Goal: Task Accomplishment & Management: Manage account settings

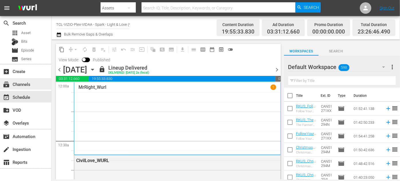
click at [19, 83] on div "subscriptions Channels" at bounding box center [16, 83] width 32 height 5
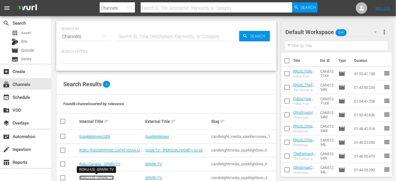
click at [97, 178] on link "ROKU-US -SPARK TV" at bounding box center [96, 178] width 34 height 4
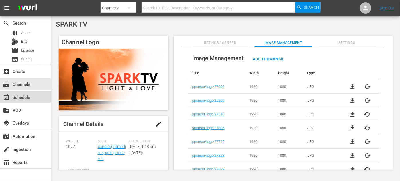
click at [25, 99] on div "event_available Schedule" at bounding box center [16, 96] width 32 height 5
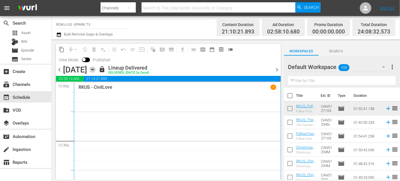
click at [96, 72] on icon "button" at bounding box center [92, 69] width 6 height 6
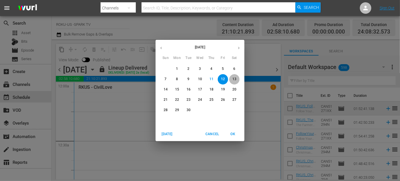
click at [234, 78] on p "13" at bounding box center [234, 79] width 4 height 5
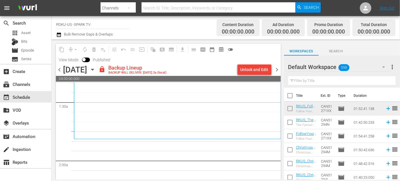
scroll to position [156, 0]
click at [255, 68] on div "Unlock and Edit" at bounding box center [254, 69] width 28 height 10
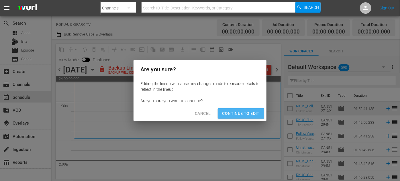
click at [243, 117] on span "Continue to Edit" at bounding box center [240, 113] width 37 height 7
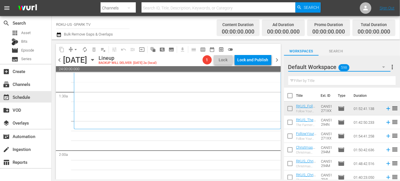
click at [384, 68] on icon "button" at bounding box center [383, 67] width 7 height 7
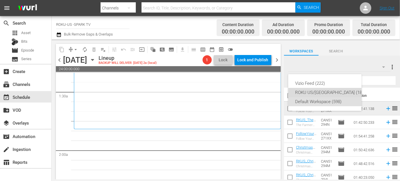
click at [305, 93] on div "ROKU US/[GEOGRAPHIC_DATA] (180)" at bounding box center [330, 92] width 71 height 9
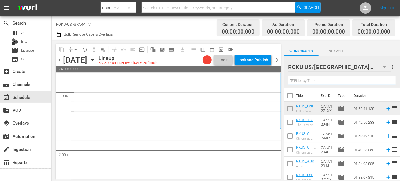
click at [307, 82] on input "text" at bounding box center [341, 80] width 107 height 9
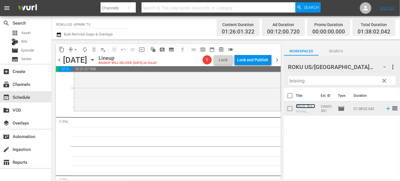
scroll to position [364, 0]
drag, startPoint x: 309, startPoint y: 78, endPoint x: 257, endPoint y: 78, distance: 52.1
click at [257, 78] on div "content_copy compress arrow_drop_down autorenew_outlined delete_forever_outline…" at bounding box center [226, 110] width 348 height 140
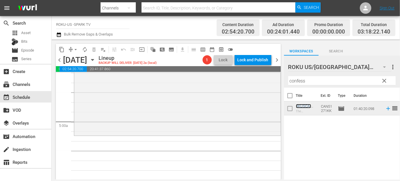
scroll to position [547, 0]
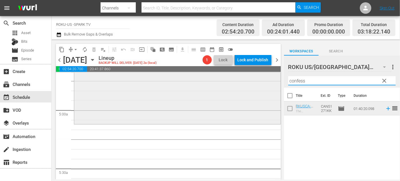
drag, startPoint x: 313, startPoint y: 80, endPoint x: 259, endPoint y: 79, distance: 54.1
click at [258, 80] on div "content_copy compress arrow_drop_down autorenew_outlined delete_forever_outline…" at bounding box center [226, 110] width 348 height 140
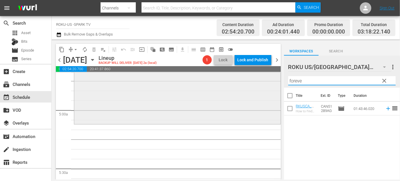
type input "forever"
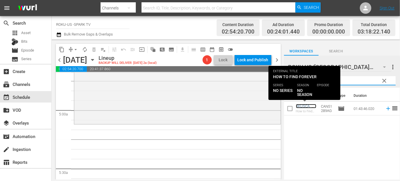
click at [303, 108] on link "RKUSCA_HowToFindForever_ReelOne" at bounding box center [306, 112] width 20 height 17
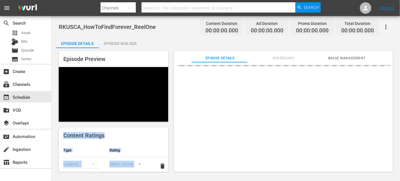
click at [202, 122] on div at bounding box center [283, 128] width 219 height 132
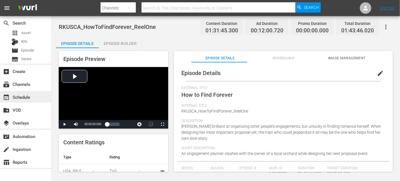
click at [21, 96] on div "event_available Schedule" at bounding box center [16, 96] width 32 height 5
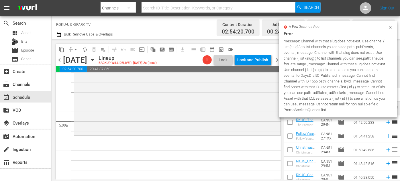
scroll to position [573, 0]
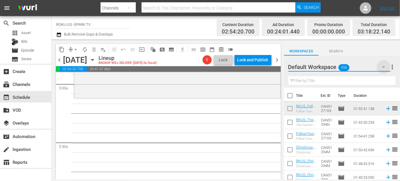
click at [384, 66] on icon "button" at bounding box center [383, 67] width 7 height 7
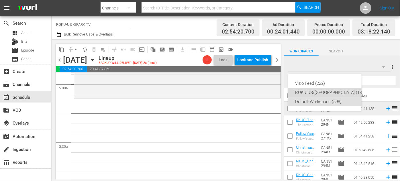
click at [312, 93] on div "ROKU US/[GEOGRAPHIC_DATA] (180)" at bounding box center [330, 92] width 71 height 9
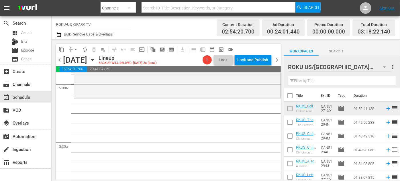
click at [306, 83] on input "text" at bounding box center [341, 80] width 107 height 9
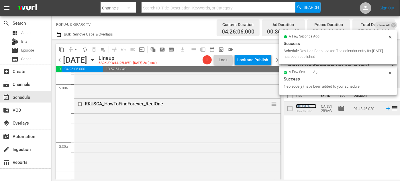
scroll to position [781, 0]
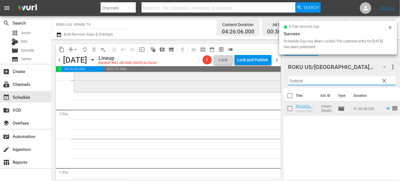
drag, startPoint x: 327, startPoint y: 83, endPoint x: 275, endPoint y: 77, distance: 52.7
click at [275, 77] on div "content_copy compress arrow_drop_down autorenew_outlined delete_forever_outline…" at bounding box center [226, 110] width 348 height 140
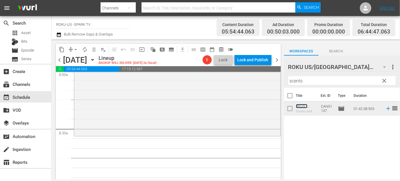
scroll to position [989, 0]
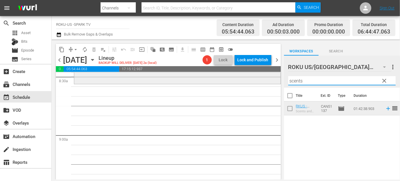
drag, startPoint x: 317, startPoint y: 81, endPoint x: 259, endPoint y: 81, distance: 57.6
click at [259, 80] on div "content_copy compress arrow_drop_down autorenew_outlined delete_forever_outline…" at bounding box center [226, 110] width 348 height 140
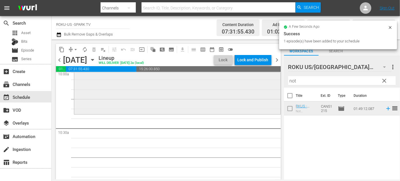
scroll to position [1172, 0]
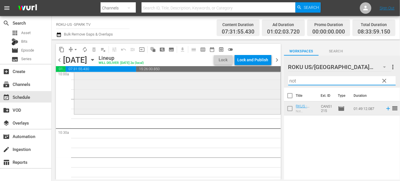
drag, startPoint x: 306, startPoint y: 79, endPoint x: 253, endPoint y: 75, distance: 53.7
click at [251, 78] on div "content_copy compress arrow_drop_down autorenew_outlined delete_forever_outline…" at bounding box center [226, 110] width 348 height 140
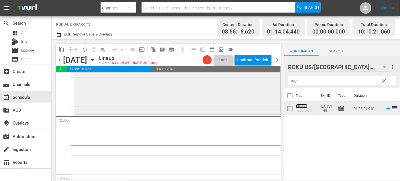
scroll to position [1380, 0]
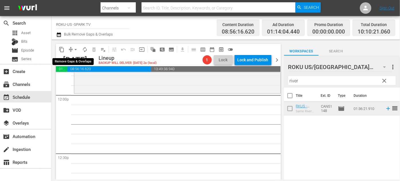
click at [72, 50] on button "arrow_drop_down" at bounding box center [75, 49] width 9 height 9
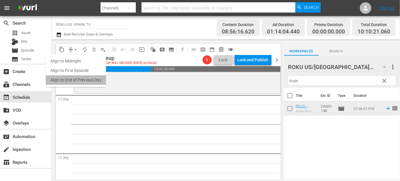
click at [89, 80] on li "Align to End of Previous Day" at bounding box center [76, 79] width 60 height 9
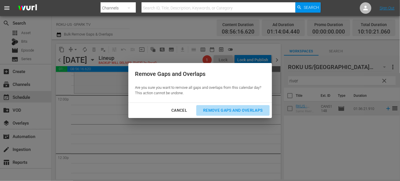
click at [218, 110] on div "Remove Gaps and Overlaps" at bounding box center [233, 110] width 68 height 7
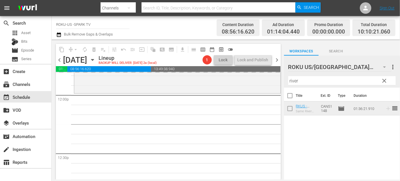
click at [83, 49] on span "autorenew_outlined" at bounding box center [84, 49] width 9 height 9
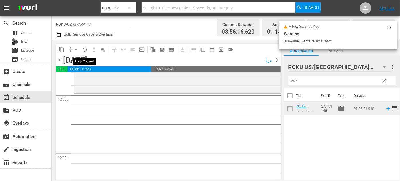
click at [84, 49] on span "autorenew_outlined" at bounding box center [85, 50] width 6 height 6
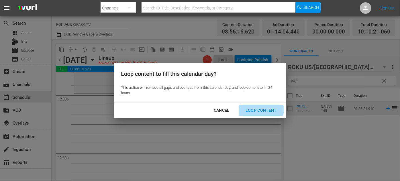
click at [258, 109] on div "Loop Content" at bounding box center [261, 110] width 40 height 7
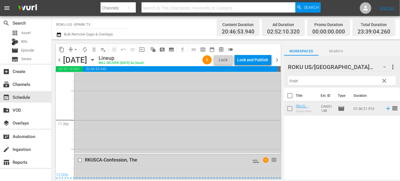
scroll to position [2708, 0]
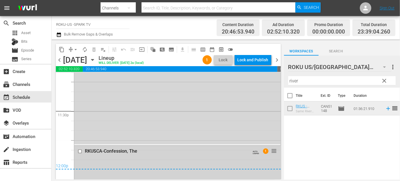
click at [79, 150] on input "checkbox" at bounding box center [81, 151] width 6 height 5
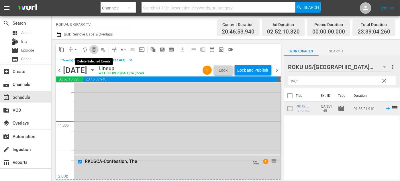
click at [94, 47] on span "delete_forever_outlined" at bounding box center [94, 50] width 6 height 6
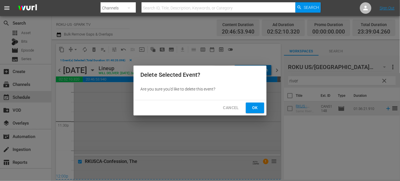
click at [257, 109] on span "Ok" at bounding box center [254, 107] width 9 height 7
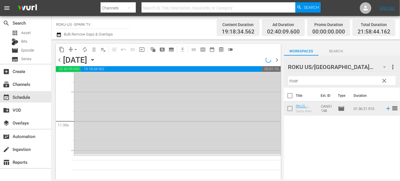
scroll to position [2698, 0]
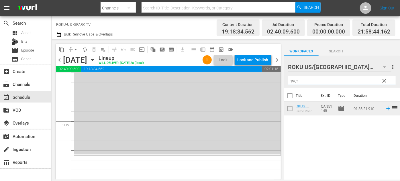
drag, startPoint x: 304, startPoint y: 83, endPoint x: 279, endPoint y: 81, distance: 24.7
click at [279, 81] on div "content_copy compress arrow_drop_down autorenew_outlined delete_forever_outline…" at bounding box center [226, 110] width 348 height 140
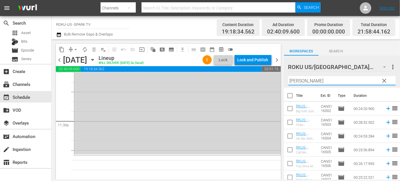
click at [284, 80] on div "ROKU US/CA 180 ROKU US/CA more_vert clear Filter by Title [PERSON_NAME]" at bounding box center [342, 72] width 116 height 32
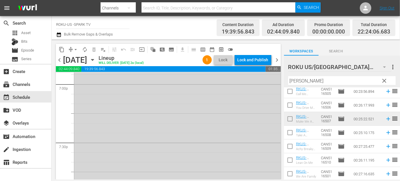
scroll to position [2214, 0]
drag, startPoint x: 268, startPoint y: 113, endPoint x: 209, endPoint y: 86, distance: 65.3
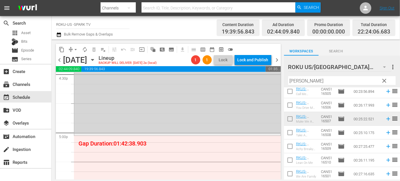
scroll to position [1979, 0]
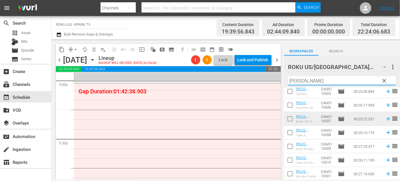
drag, startPoint x: 306, startPoint y: 82, endPoint x: 270, endPoint y: 78, distance: 36.4
click at [270, 78] on div "content_copy compress arrow_drop_down autorenew_outlined delete_forever_outline…" at bounding box center [226, 110] width 348 height 140
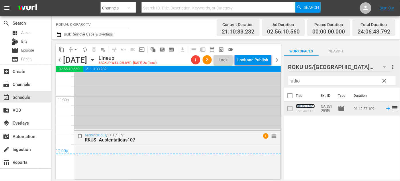
scroll to position [2724, 0]
click at [80, 134] on input "checkbox" at bounding box center [81, 136] width 6 height 5
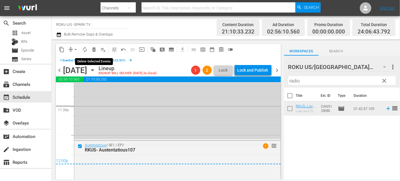
click at [95, 50] on span "delete_forever_outlined" at bounding box center [94, 50] width 6 height 6
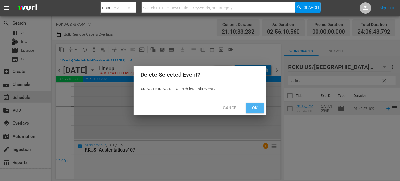
click at [256, 108] on span "Ok" at bounding box center [254, 107] width 9 height 7
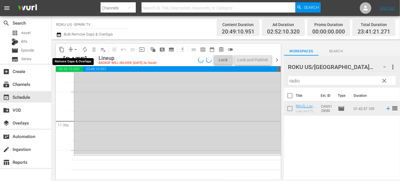
scroll to position [2698, 0]
click at [75, 50] on span "arrow_drop_down" at bounding box center [76, 50] width 6 height 6
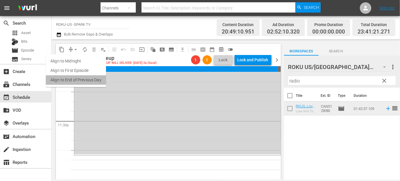
click at [94, 80] on li "Align to End of Previous Day" at bounding box center [76, 79] width 60 height 9
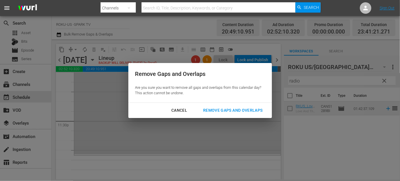
click at [228, 111] on div "Remove Gaps and Overlaps" at bounding box center [233, 110] width 68 height 7
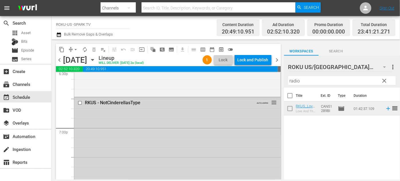
scroll to position [2161, 0]
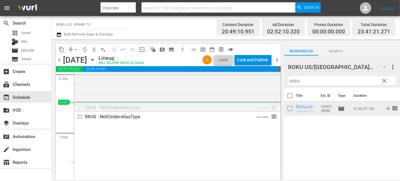
drag, startPoint x: 270, startPoint y: 107, endPoint x: 267, endPoint y: 104, distance: 4.5
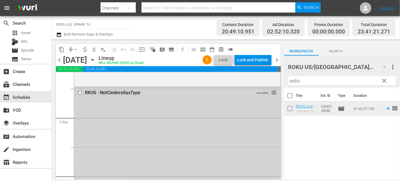
scroll to position [2187, 0]
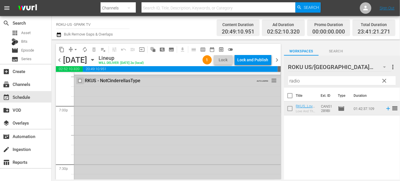
click at [80, 79] on input "checkbox" at bounding box center [81, 80] width 6 height 5
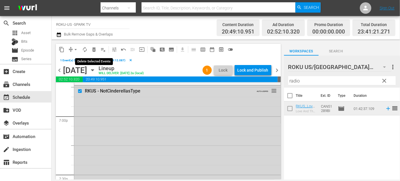
click at [94, 51] on span "delete_forever_outlined" at bounding box center [94, 50] width 6 height 6
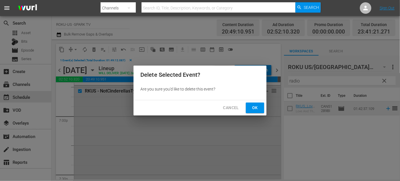
click at [254, 107] on span "Ok" at bounding box center [254, 107] width 9 height 7
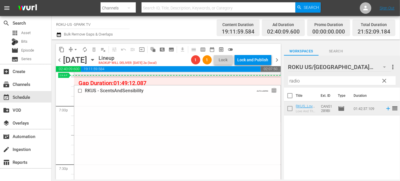
drag, startPoint x: 271, startPoint y: 162, endPoint x: 229, endPoint y: 76, distance: 94.8
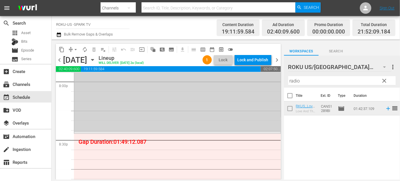
scroll to position [2344, 0]
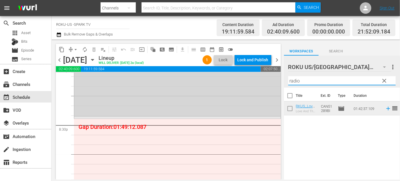
drag, startPoint x: 303, startPoint y: 80, endPoint x: 283, endPoint y: 81, distance: 19.2
click at [283, 81] on div "content_copy compress arrow_drop_down autorenew_outlined delete_forever_outline…" at bounding box center [226, 110] width 348 height 140
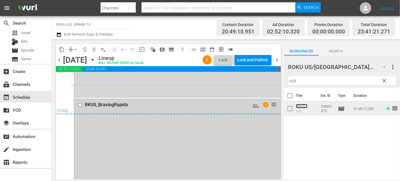
scroll to position [2760, 0]
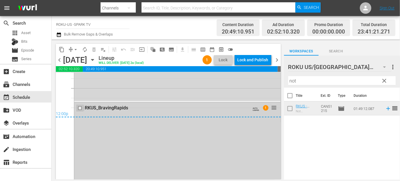
click at [79, 108] on input "checkbox" at bounding box center [81, 108] width 6 height 5
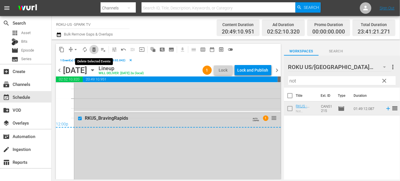
click at [93, 49] on span "delete_forever_outlined" at bounding box center [94, 50] width 6 height 6
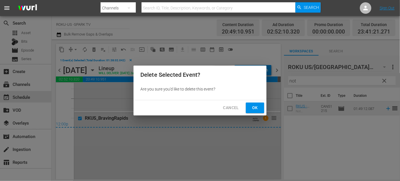
drag, startPoint x: 254, startPoint y: 110, endPoint x: 252, endPoint y: 113, distance: 3.5
click at [252, 113] on div "Cancel Ok" at bounding box center [199, 107] width 133 height 15
click at [253, 110] on span "Ok" at bounding box center [254, 107] width 9 height 7
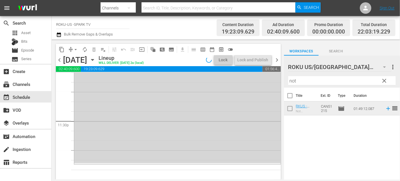
scroll to position [2698, 0]
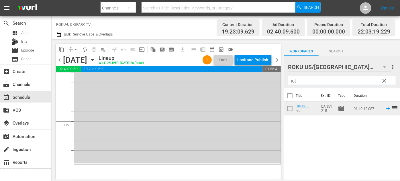
drag, startPoint x: 309, startPoint y: 81, endPoint x: 287, endPoint y: 80, distance: 21.2
click at [286, 81] on div "ROKU US/CA 180 ROKU US/CA more_vert clear Filter by Title not" at bounding box center [342, 72] width 116 height 32
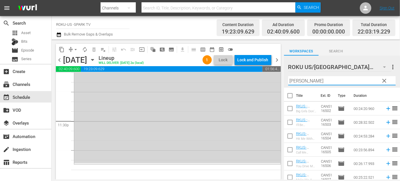
type input "[PERSON_NAME]"
click at [384, 81] on span "clear" at bounding box center [384, 80] width 7 height 7
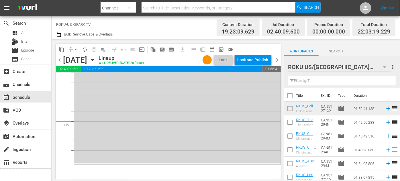
click at [323, 79] on input "text" at bounding box center [341, 80] width 107 height 9
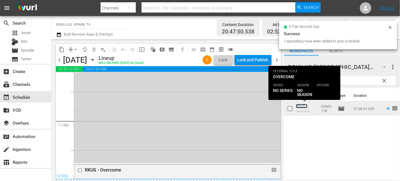
scroll to position [2760, 0]
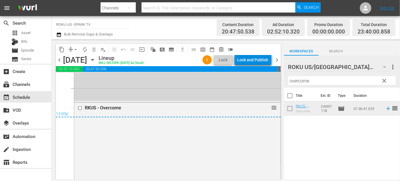
click at [245, 58] on div "Lock and Publish" at bounding box center [252, 60] width 31 height 10
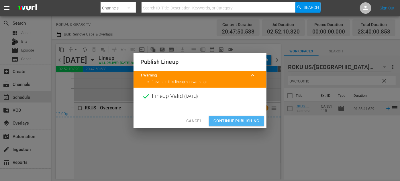
click at [240, 119] on span "Continue Publishing" at bounding box center [236, 120] width 46 height 7
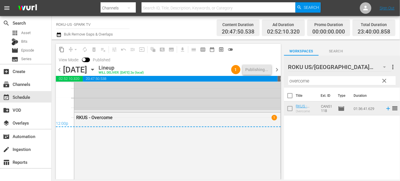
click at [94, 70] on icon "button" at bounding box center [92, 69] width 3 height 1
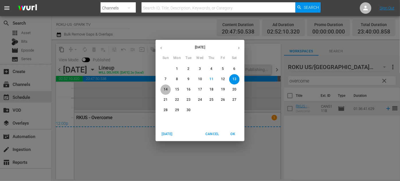
click at [164, 88] on p "14" at bounding box center [166, 89] width 4 height 5
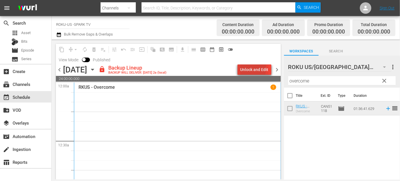
click at [241, 68] on div "Unlock and Edit" at bounding box center [254, 69] width 28 height 10
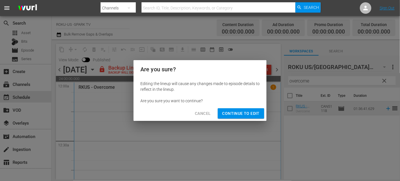
click at [224, 116] on span "Continue to Edit" at bounding box center [240, 113] width 37 height 7
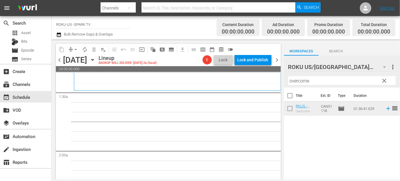
scroll to position [156, 0]
drag, startPoint x: 312, startPoint y: 79, endPoint x: 276, endPoint y: 83, distance: 36.3
click at [276, 83] on div "content_copy compress arrow_drop_down autorenew_outlined delete_forever_outline…" at bounding box center [226, 110] width 348 height 140
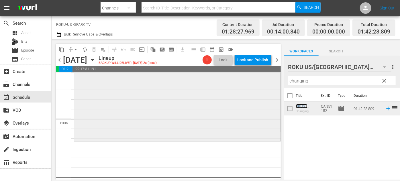
scroll to position [312, 0]
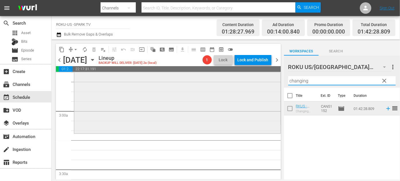
drag, startPoint x: 317, startPoint y: 81, endPoint x: 269, endPoint y: 81, distance: 48.1
click at [269, 81] on div "content_copy compress arrow_drop_down autorenew_outlined delete_forever_outline…" at bounding box center [226, 110] width 348 height 140
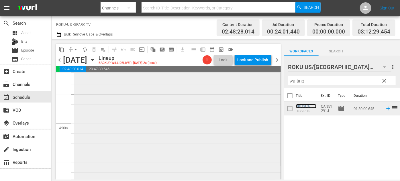
scroll to position [521, 0]
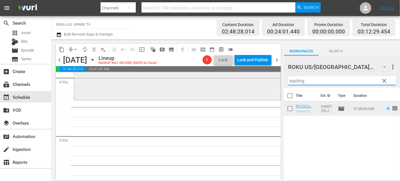
drag, startPoint x: 314, startPoint y: 81, endPoint x: 242, endPoint y: 81, distance: 71.9
click at [242, 81] on div "content_copy compress arrow_drop_down autorenew_outlined delete_forever_outline…" at bounding box center [226, 110] width 348 height 140
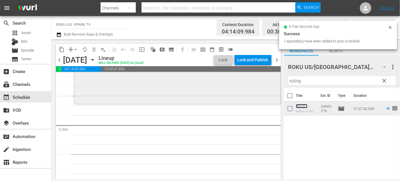
scroll to position [729, 0]
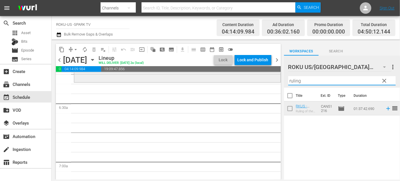
drag, startPoint x: 312, startPoint y: 82, endPoint x: 272, endPoint y: 80, distance: 40.5
click at [274, 80] on div "content_copy compress arrow_drop_down autorenew_outlined delete_forever_outline…" at bounding box center [226, 110] width 348 height 140
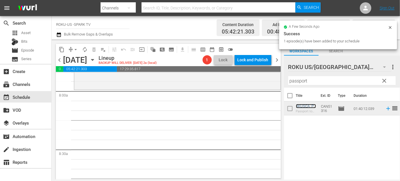
scroll to position [911, 0]
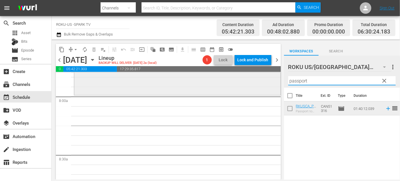
drag, startPoint x: 320, startPoint y: 80, endPoint x: 262, endPoint y: 74, distance: 57.9
click at [262, 74] on div "content_copy compress arrow_drop_down autorenew_outlined delete_forever_outline…" at bounding box center [226, 110] width 348 height 140
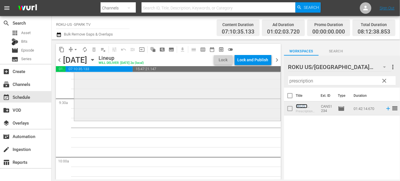
scroll to position [1094, 0]
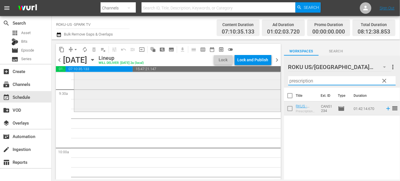
drag, startPoint x: 318, startPoint y: 80, endPoint x: 260, endPoint y: 80, distance: 58.2
click at [260, 80] on div "content_copy compress arrow_drop_down autorenew_outlined delete_forever_outline…" at bounding box center [226, 110] width 348 height 140
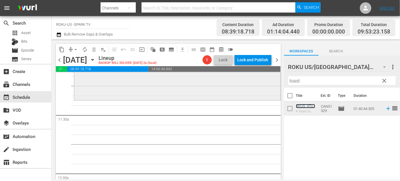
scroll to position [1302, 0]
drag, startPoint x: 308, startPoint y: 80, endPoint x: 284, endPoint y: 79, distance: 24.1
click at [284, 79] on div "ROKU US/CA 180 ROKU US/CA more_vert clear Filter by Title toast" at bounding box center [342, 72] width 116 height 32
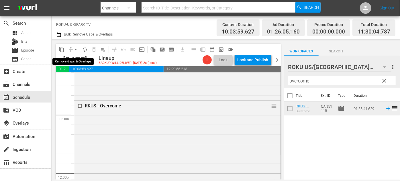
click at [75, 51] on span "arrow_drop_down" at bounding box center [76, 50] width 6 height 6
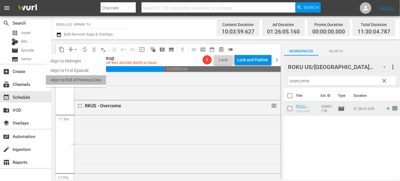
click at [85, 79] on li "Align to End of Previous Day" at bounding box center [76, 79] width 60 height 9
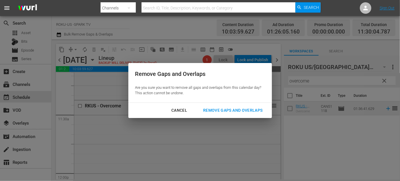
click at [217, 108] on div "Remove Gaps and Overlaps" at bounding box center [233, 110] width 68 height 7
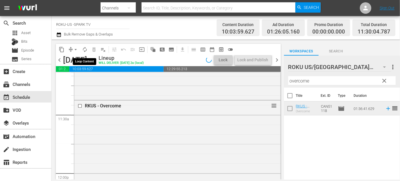
click at [83, 48] on span "autorenew_outlined" at bounding box center [85, 50] width 6 height 6
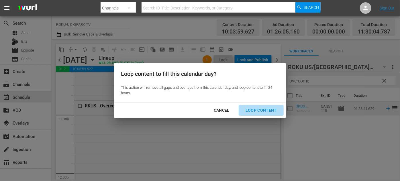
click at [264, 108] on div "Loop Content" at bounding box center [261, 110] width 40 height 7
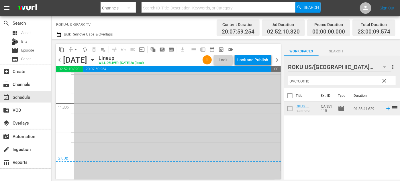
scroll to position [2625, 0]
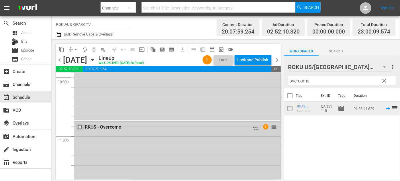
click at [79, 126] on input "checkbox" at bounding box center [81, 127] width 6 height 5
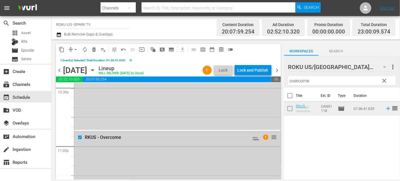
click at [80, 136] on input "checkbox" at bounding box center [81, 137] width 6 height 5
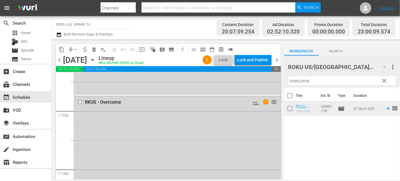
scroll to position [2651, 0]
click at [79, 100] on input "checkbox" at bounding box center [81, 101] width 6 height 5
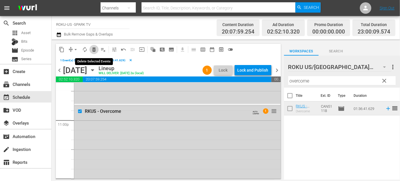
click at [93, 51] on span "delete_forever_outlined" at bounding box center [94, 50] width 6 height 6
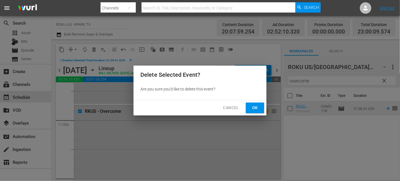
click at [254, 108] on span "Ok" at bounding box center [254, 107] width 9 height 7
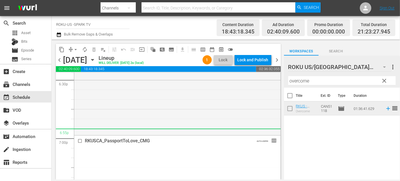
scroll to position [2156, 0]
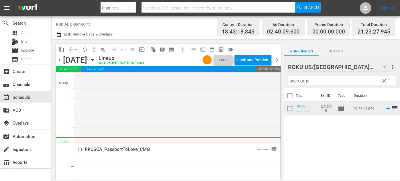
drag, startPoint x: 270, startPoint y: 82, endPoint x: 241, endPoint y: 140, distance: 64.8
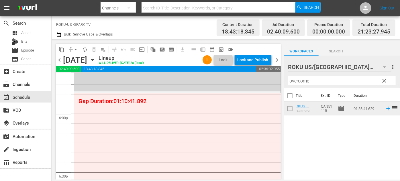
scroll to position [2052, 0]
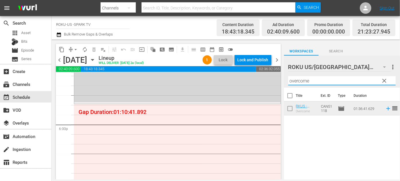
drag, startPoint x: 321, startPoint y: 80, endPoint x: 277, endPoint y: 83, distance: 44.5
click at [277, 83] on div "content_copy compress arrow_drop_down autorenew_outlined delete_forever_outline…" at bounding box center [226, 110] width 348 height 140
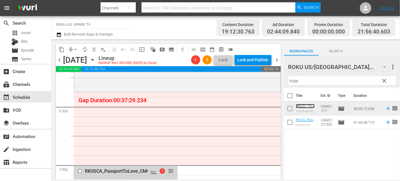
scroll to position [2130, 0]
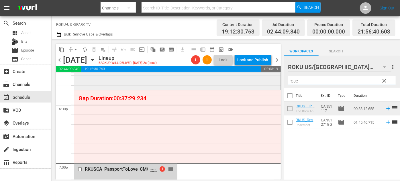
drag, startPoint x: 307, startPoint y: 81, endPoint x: 266, endPoint y: 81, distance: 40.7
click at [266, 81] on div "content_copy compress arrow_drop_down autorenew_outlined delete_forever_outline…" at bounding box center [226, 110] width 348 height 140
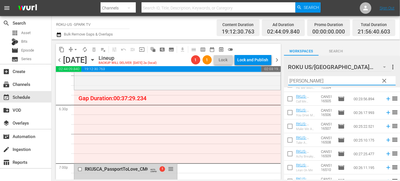
scroll to position [52, 0]
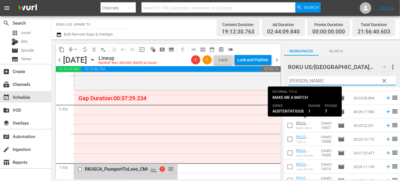
type input "[PERSON_NAME]"
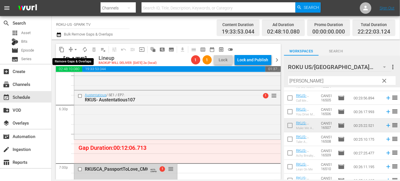
click at [73, 49] on span "arrow_drop_down" at bounding box center [76, 50] width 6 height 6
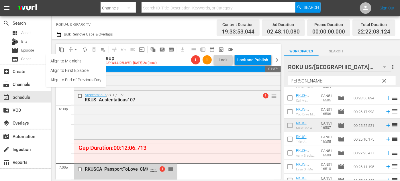
click at [79, 78] on li "Align to End of Previous Day" at bounding box center [76, 79] width 60 height 9
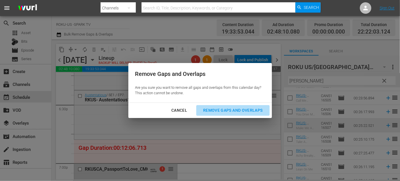
click at [221, 109] on div "Remove Gaps and Overlaps" at bounding box center [233, 110] width 68 height 7
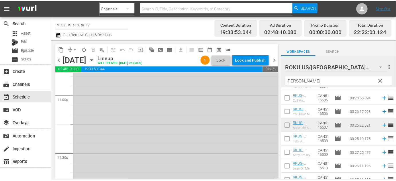
scroll to position [2698, 0]
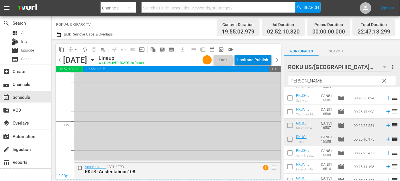
click at [244, 59] on div "Lock and Publish" at bounding box center [252, 60] width 31 height 10
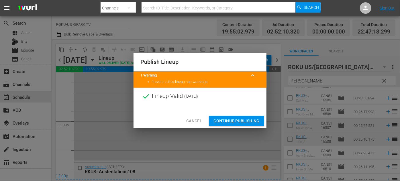
click at [195, 121] on span "Cancel" at bounding box center [194, 120] width 16 height 7
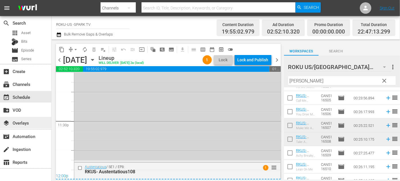
click at [22, 123] on div "layers Overlays" at bounding box center [16, 121] width 32 height 5
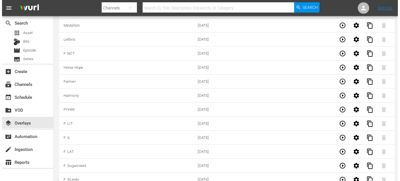
scroll to position [1658, 0]
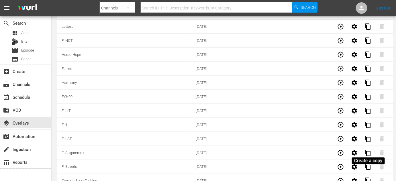
click at [369, 178] on span "content_copy" at bounding box center [368, 181] width 7 height 7
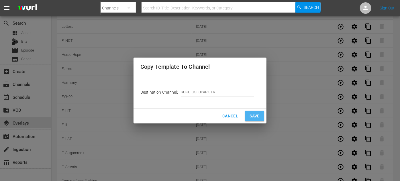
click at [254, 117] on span "Save" at bounding box center [255, 116] width 10 height 7
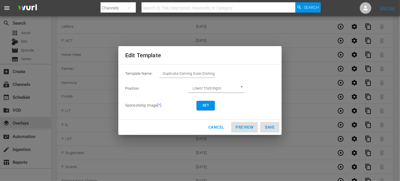
drag, startPoint x: 217, startPoint y: 72, endPoint x: 158, endPoint y: 73, distance: 59.3
click at [158, 73] on div "Template Name: Duplicate Coming Soon Dishing" at bounding box center [200, 74] width 150 height 11
click at [212, 72] on input "Duplicate Coming Soon Dishing" at bounding box center [187, 74] width 56 height 8
click at [215, 73] on input "Duplicate Coming Soon Dishing" at bounding box center [187, 74] width 56 height 8
type input "D"
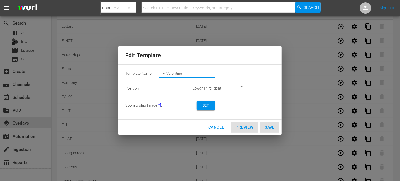
type input "F: Valentine"
click at [211, 107] on button "Set" at bounding box center [206, 105] width 18 height 9
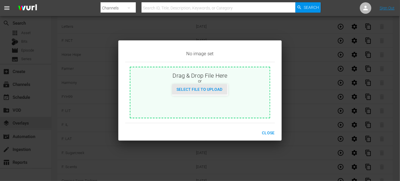
click at [211, 91] on span "Select File to Upload" at bounding box center [199, 89] width 55 height 5
type input "C:\fakepath\LoveFindsYouInValentine_EN-Feature-[DATE].jpg"
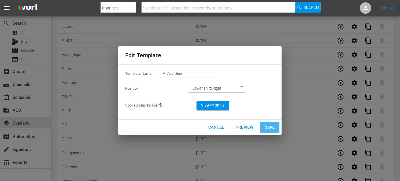
click at [273, 129] on span "Save" at bounding box center [270, 127] width 10 height 7
type input "Duplicate Coming Soon Dishing"
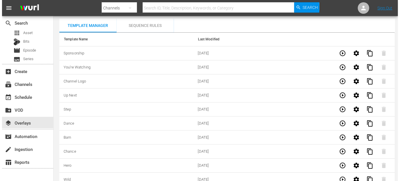
scroll to position [0, 0]
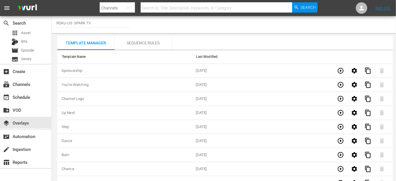
click at [153, 44] on div "Sequence Rules" at bounding box center [143, 43] width 57 height 14
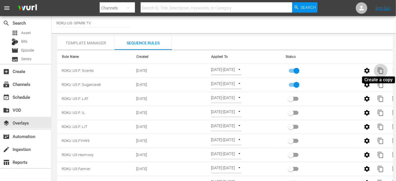
click at [381, 70] on span "content_copy" at bounding box center [380, 70] width 7 height 7
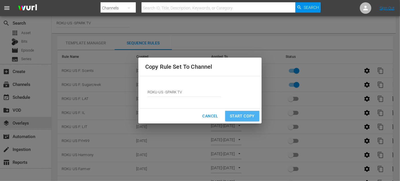
click at [242, 119] on span "Start Copy" at bounding box center [242, 116] width 25 height 7
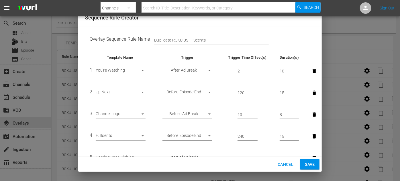
click at [142, 136] on body "menu Search By Channels Search ID, Title, Description, Keywords, or Category Se…" at bounding box center [200, 90] width 400 height 181
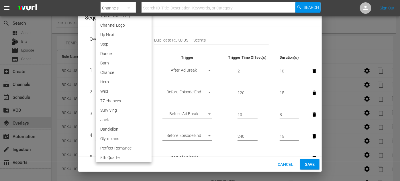
scroll to position [1033, 0]
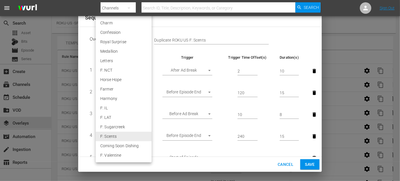
click at [124, 155] on li "F: Valentine" at bounding box center [124, 155] width 56 height 9
type input "30567"
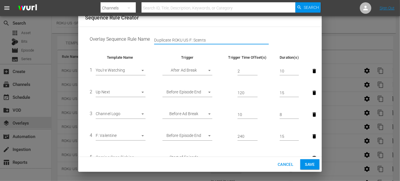
click at [173, 39] on input "Duplicate ROKU US F: Scents" at bounding box center [211, 40] width 115 height 9
click at [172, 40] on input "Duplicate ROKU US F: Scents" at bounding box center [211, 40] width 115 height 9
drag, startPoint x: 172, startPoint y: 40, endPoint x: 136, endPoint y: 40, distance: 36.4
click at [135, 40] on td "Overlay Sequence Rule Name Duplicate ROKU US F: Scents" at bounding box center [200, 41] width 230 height 18
drag, startPoint x: 195, startPoint y: 40, endPoint x: 176, endPoint y: 39, distance: 19.2
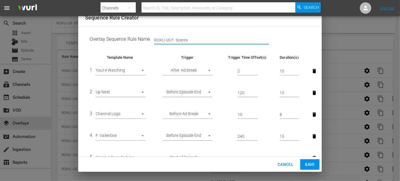
click at [176, 39] on input "ROKU US F: Scents" at bounding box center [211, 40] width 115 height 9
type input "ROKU US F: Valentine"
click at [311, 166] on span "Save" at bounding box center [310, 164] width 10 height 7
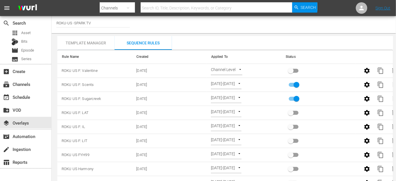
click at [238, 69] on body "menu Search By Channels Search ID, Title, Description, Keywords, or Category Se…" at bounding box center [198, 90] width 396 height 181
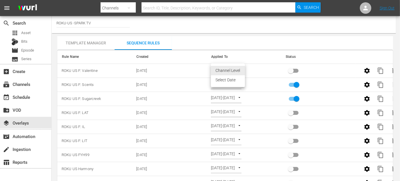
click at [228, 82] on li "Select Date" at bounding box center [228, 79] width 34 height 9
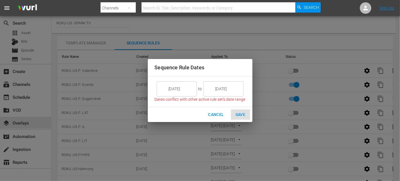
click at [183, 89] on input "[DATE]" at bounding box center [181, 88] width 32 height 15
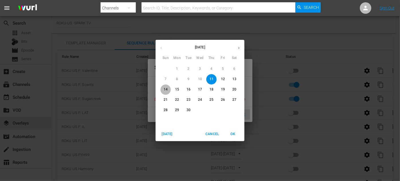
click at [168, 89] on span "14" at bounding box center [165, 89] width 10 height 5
type input "[DATE]"
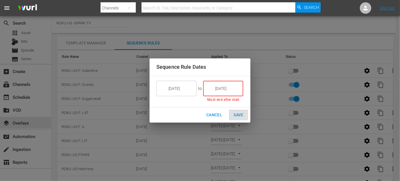
click at [237, 84] on input "[DATE]" at bounding box center [227, 88] width 32 height 15
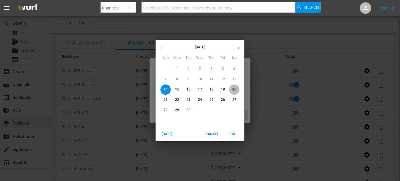
click at [235, 88] on p "20" at bounding box center [234, 89] width 4 height 5
type input "[DATE]"
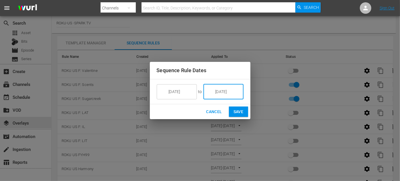
click at [239, 111] on span "Save" at bounding box center [238, 111] width 10 height 7
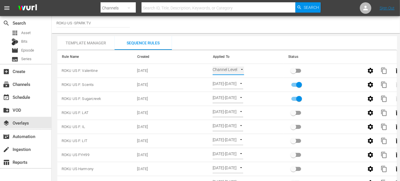
type input "SELECT_DATE"
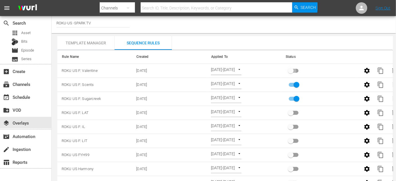
click at [292, 72] on input "primary checkbox" at bounding box center [290, 71] width 33 height 11
checkbox input "true"
click at [296, 97] on input "primary checkbox" at bounding box center [296, 100] width 33 height 11
checkbox input "false"
click at [21, 94] on div "event_available Schedule" at bounding box center [16, 96] width 32 height 5
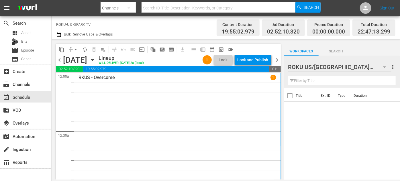
click at [252, 60] on div "Lock and Publish" at bounding box center [252, 60] width 31 height 10
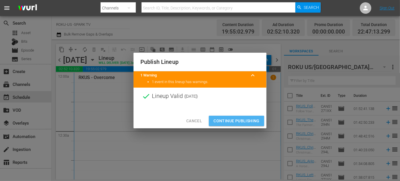
click at [246, 119] on span "Continue Publishing" at bounding box center [236, 120] width 46 height 7
